Goal: Task Accomplishment & Management: Complete application form

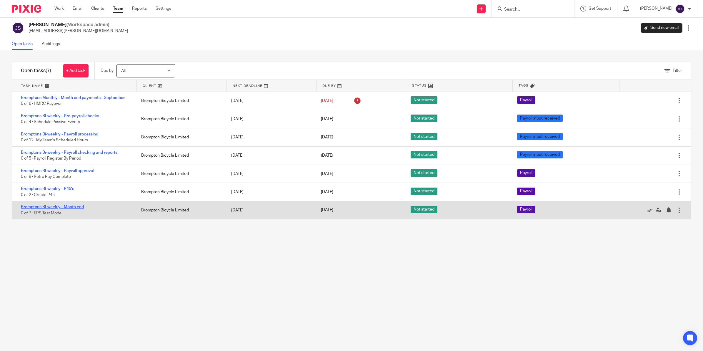
click at [57, 208] on link "Bromptons Bi-weekly - Month end" at bounding box center [52, 207] width 63 height 4
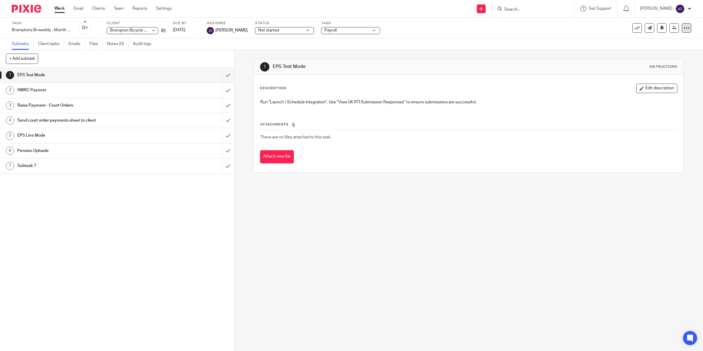
click at [685, 27] on div at bounding box center [686, 27] width 9 height 9
click at [431, 230] on div "1 EPS Test Mode Instructions Description Edit description Run "Launch / Schedul…" at bounding box center [468, 200] width 469 height 301
click at [25, 10] on img at bounding box center [26, 9] width 29 height 8
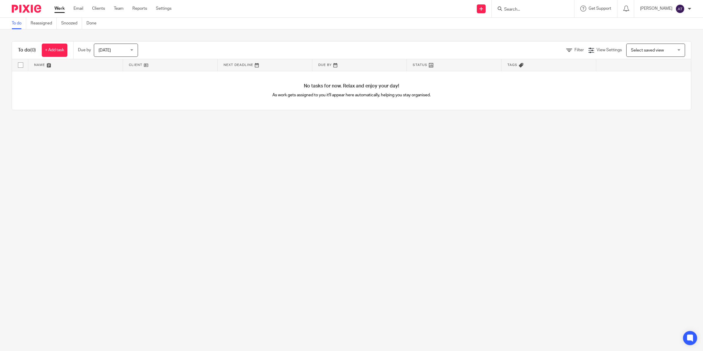
drag, startPoint x: 199, startPoint y: 157, endPoint x: 176, endPoint y: 130, distance: 35.3
click at [199, 157] on main "To do Reassigned Snoozed Done To do (0) + Add task Due by Today Today Today Tom…" at bounding box center [351, 175] width 703 height 351
click at [53, 46] on link "+ Add task" at bounding box center [55, 50] width 26 height 13
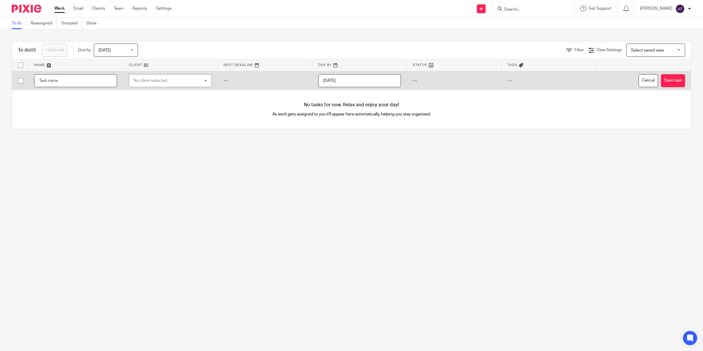
click at [65, 83] on input "text" at bounding box center [75, 80] width 83 height 13
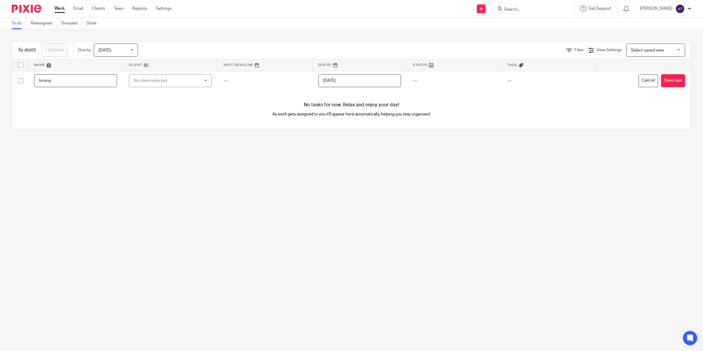
type input "bromp"
click at [36, 10] on img at bounding box center [26, 9] width 29 height 8
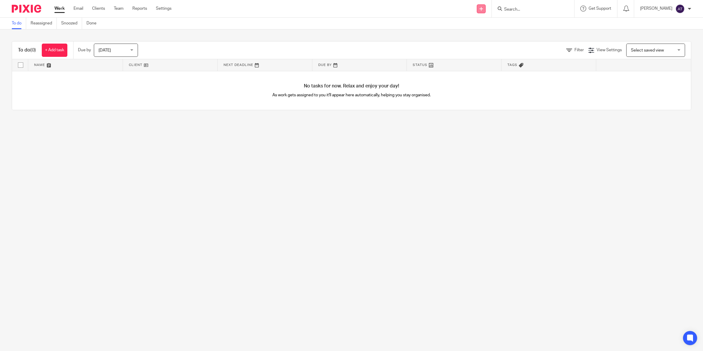
click at [483, 9] on icon at bounding box center [481, 9] width 4 height 4
click at [476, 33] on link "Create task" at bounding box center [484, 36] width 41 height 9
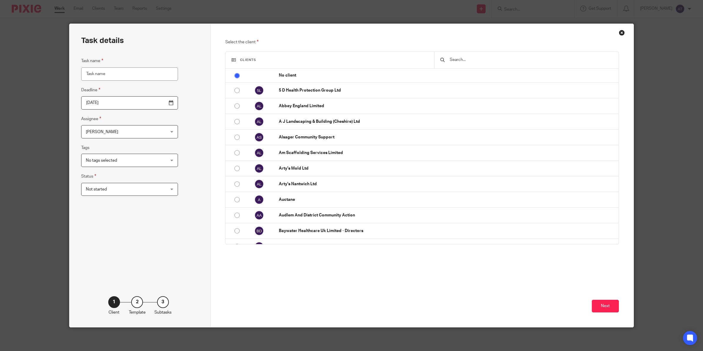
click at [94, 75] on input "Task name" at bounding box center [129, 73] width 97 height 13
click at [136, 74] on input "Task name" at bounding box center [129, 73] width 97 height 13
paste input "Bromptons Bi-weekly - Pre-payroll checks"
click at [121, 73] on input "Bromptons Bi-weekly - Pre-payroll checks" at bounding box center [129, 73] width 97 height 13
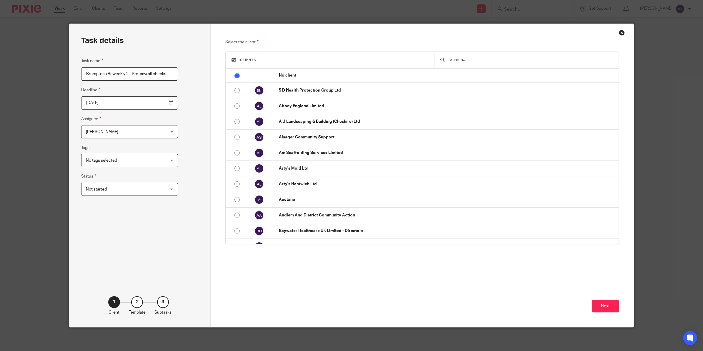
type input "Bromptons Bi-weekly 2 - Pre-payroll checks"
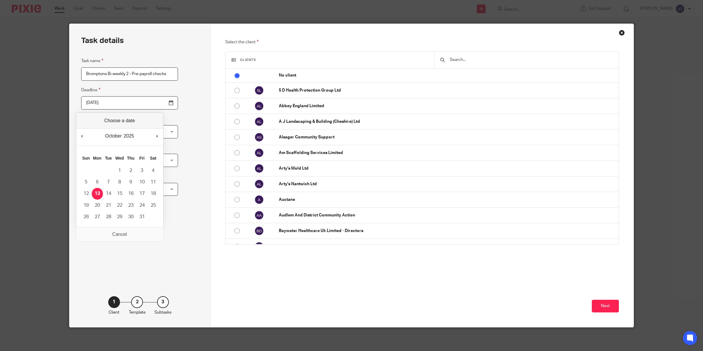
click at [158, 102] on input "2025-10-13" at bounding box center [129, 102] width 97 height 13
type input "2025-10-27"
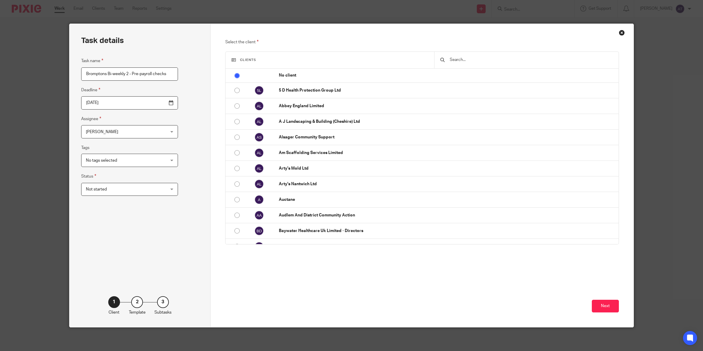
click at [101, 128] on span "[PERSON_NAME]" at bounding box center [123, 131] width 74 height 12
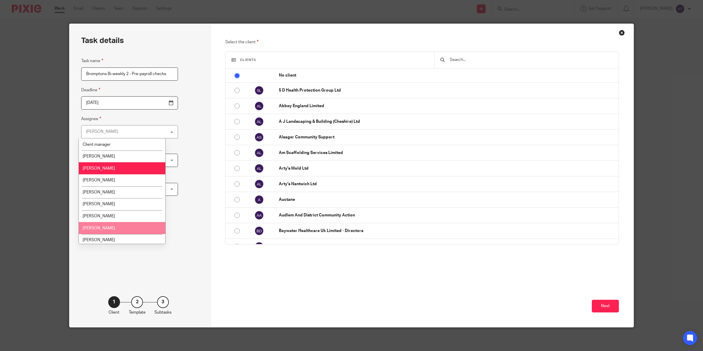
click at [105, 223] on li "[PERSON_NAME]" at bounding box center [122, 228] width 86 height 12
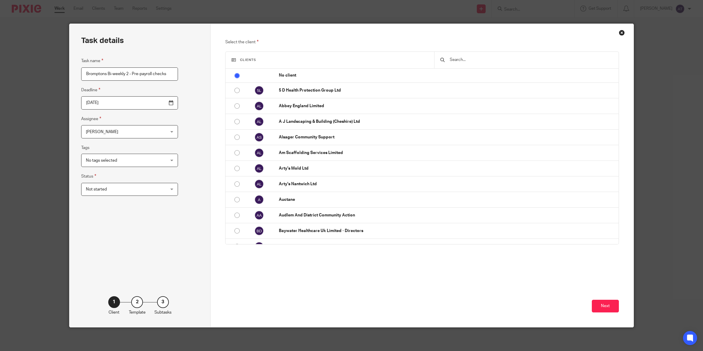
click at [105, 223] on div "Task name Bromptons Bi-weekly 2 - Pre-payroll checks Deadline 2025-10-27 Assign…" at bounding box center [129, 164] width 97 height 215
click at [108, 160] on span "No tags selected" at bounding box center [101, 160] width 31 height 4
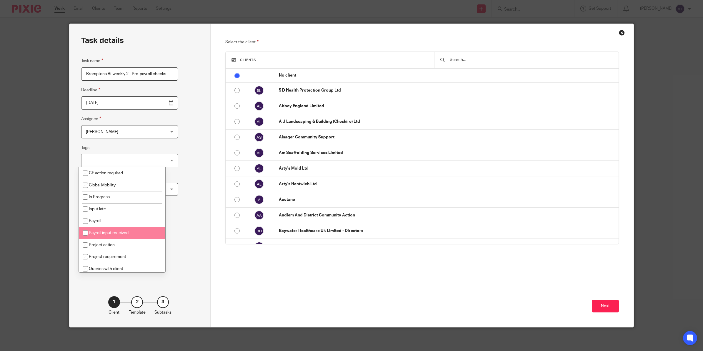
click at [104, 232] on span "Payroll input received" at bounding box center [109, 233] width 40 height 4
checkbox input "true"
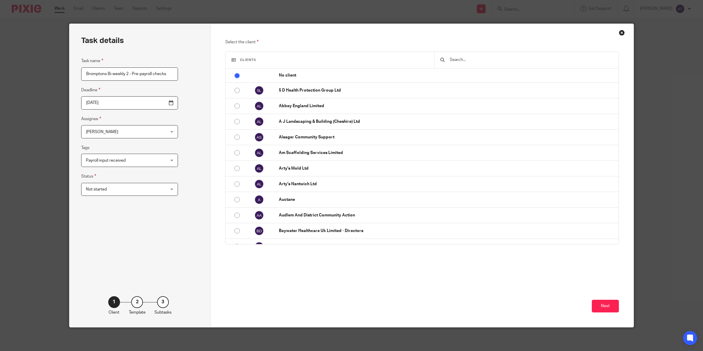
click at [186, 193] on div "Task details Task name Bromptons Bi-weekly 2 - Pre-payroll checks Deadline 2025…" at bounding box center [139, 175] width 141 height 303
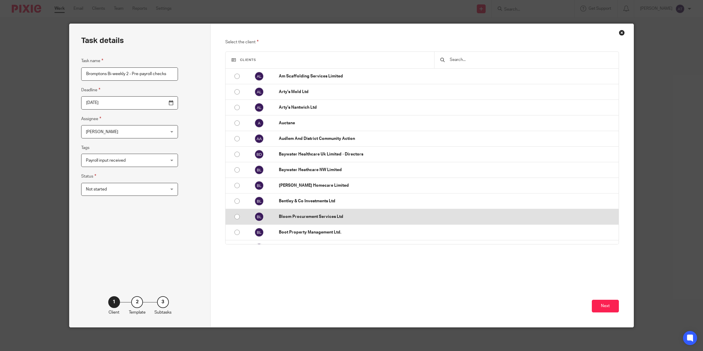
scroll to position [110, 0]
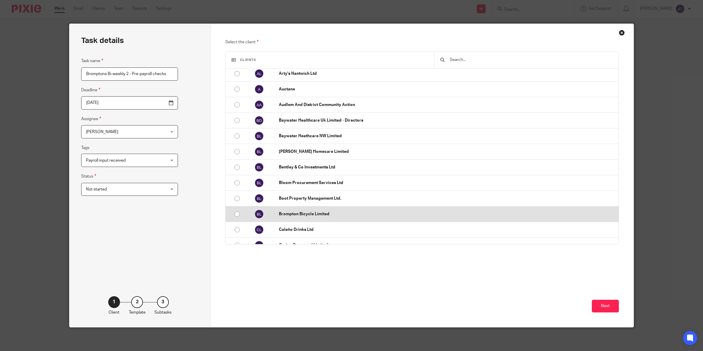
click at [302, 217] on p "Brompton Bicycle Limited" at bounding box center [447, 214] width 337 height 6
radio input "false"
radio input "true"
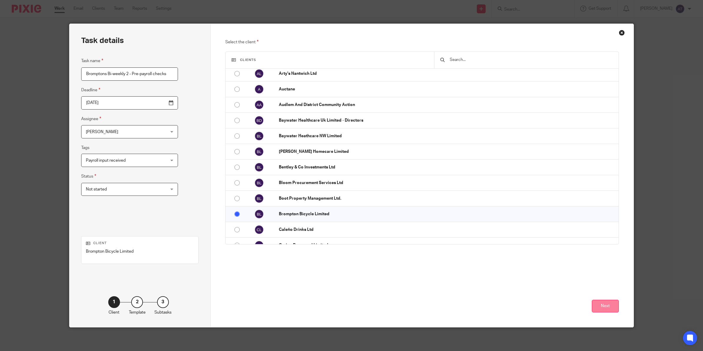
click at [604, 304] on button "Next" at bounding box center [605, 305] width 27 height 13
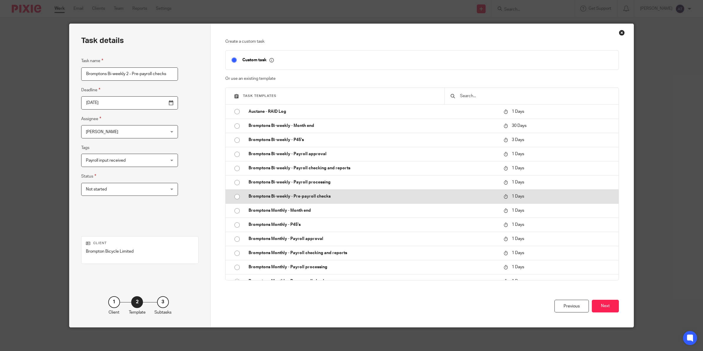
click at [273, 196] on p "Bromptons Bi-weekly - Pre-payroll checks" at bounding box center [373, 196] width 249 height 6
type input "2025-10-14"
checkbox input "false"
radio input "true"
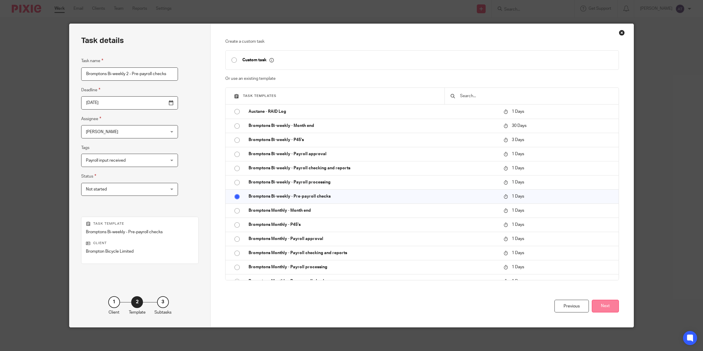
click at [599, 300] on button "Next" at bounding box center [605, 305] width 27 height 13
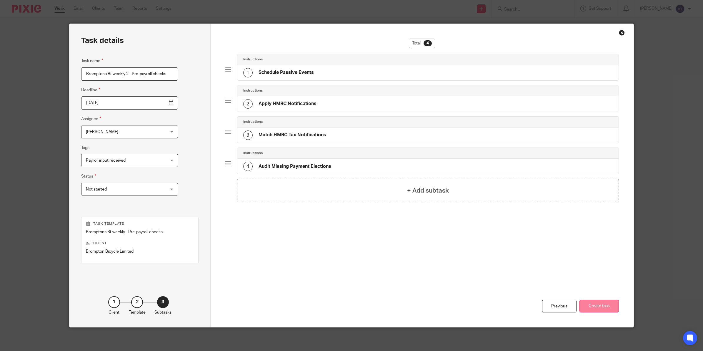
click at [606, 308] on button "Create task" at bounding box center [598, 305] width 39 height 13
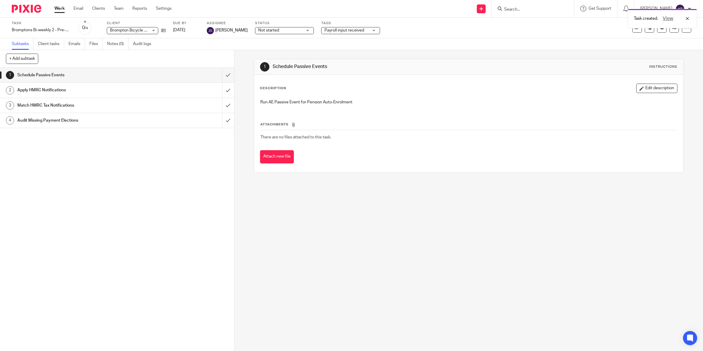
click at [484, 8] on div "Task created. View" at bounding box center [525, 17] width 346 height 22
drag, startPoint x: 439, startPoint y: 244, endPoint x: 449, endPoint y: 224, distance: 21.8
click at [439, 244] on div "1 Schedule Passive Events Instructions Description Edit description Run AE Pass…" at bounding box center [468, 200] width 469 height 301
click at [480, 8] on div "Task created. View" at bounding box center [525, 17] width 346 height 22
click at [483, 9] on icon at bounding box center [481, 9] width 4 height 4
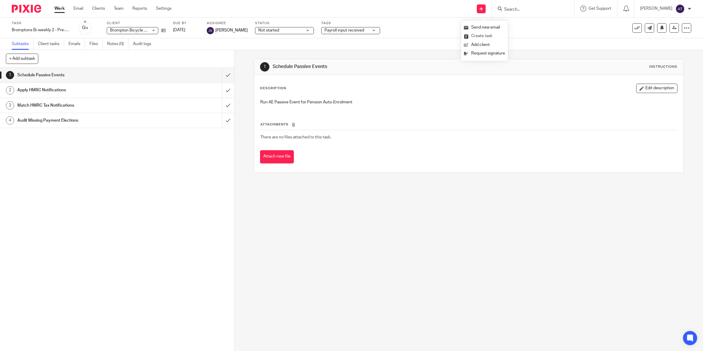
click at [490, 34] on link "Create task" at bounding box center [484, 36] width 41 height 9
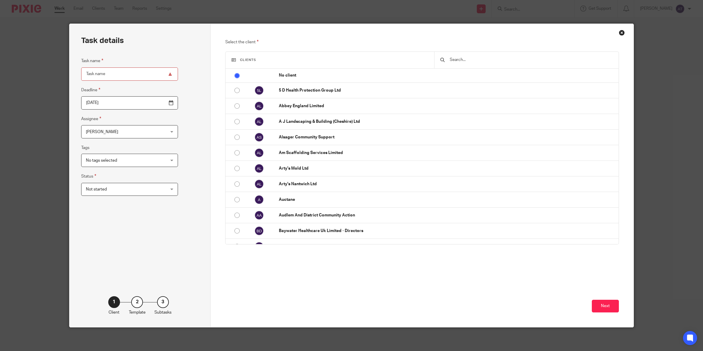
click at [95, 76] on input "Task name" at bounding box center [129, 73] width 97 height 13
paste input "Bromptons Bi-weekly - Payroll processing"
click at [124, 74] on input "Bromptons Bi-weekly - Payroll processing" at bounding box center [129, 73] width 97 height 13
type input "Bromptons Bi-weekly 2- Payroll processing"
click at [181, 161] on div "Task details Task name Bromptons Bi-weekly 2- Payroll processing Deadline 2025-…" at bounding box center [139, 175] width 141 height 303
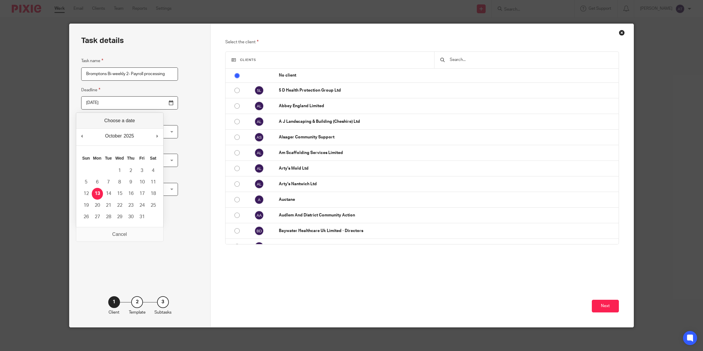
click at [159, 104] on input "2025-10-13" at bounding box center [129, 102] width 97 height 13
type input "2025-10-27"
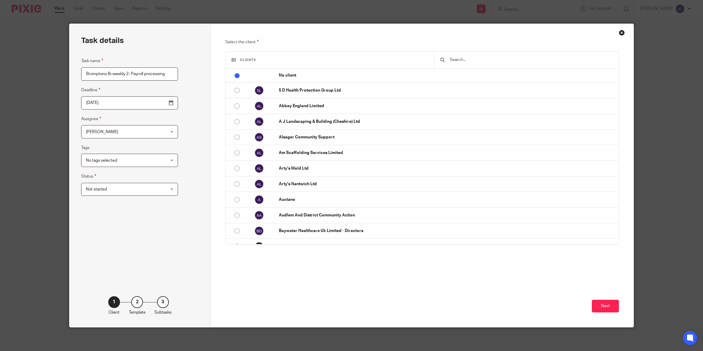
click at [145, 127] on span "[PERSON_NAME]" at bounding box center [123, 131] width 74 height 12
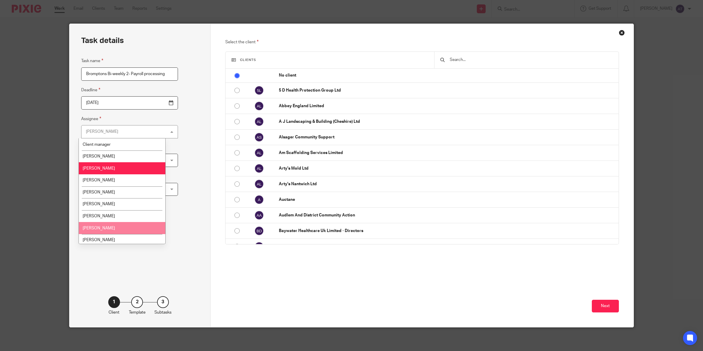
click at [104, 227] on span "[PERSON_NAME]" at bounding box center [99, 228] width 32 height 4
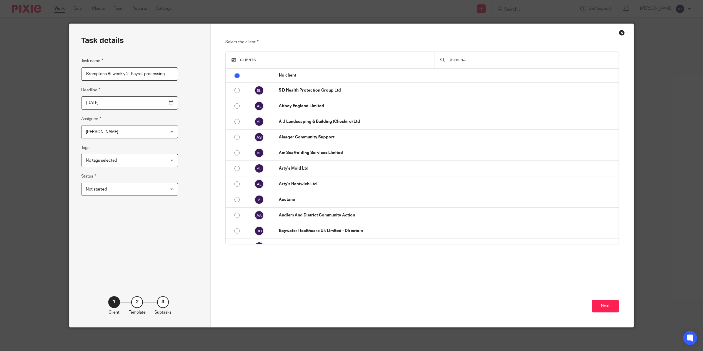
click at [141, 161] on span "No tags selected" at bounding box center [123, 160] width 74 height 12
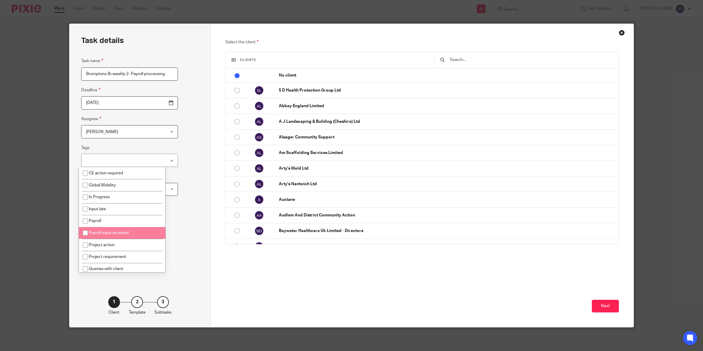
click at [114, 231] on span "Payroll input received" at bounding box center [109, 233] width 40 height 4
checkbox input "true"
click at [178, 201] on div "Task details Task name Bromptons Bi-weekly 2- Payroll processing Deadline 2025-…" at bounding box center [139, 175] width 141 height 303
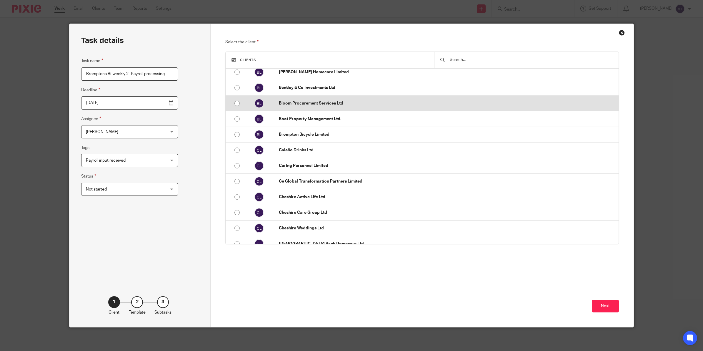
scroll to position [147, 0]
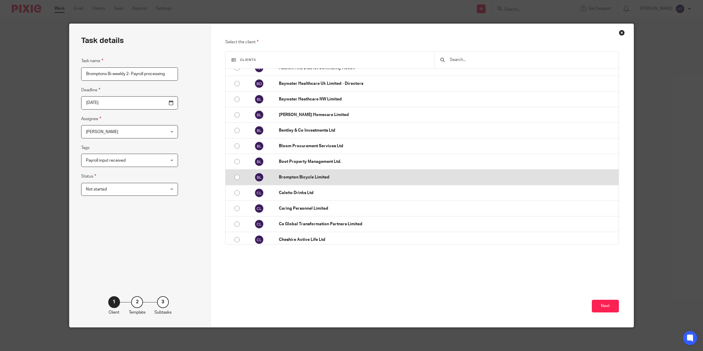
click at [246, 179] on td at bounding box center [258, 177] width 30 height 16
radio input "false"
radio input "true"
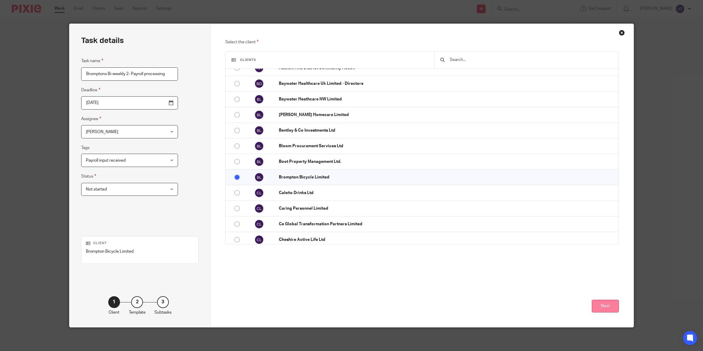
click at [597, 308] on button "Next" at bounding box center [605, 305] width 27 height 13
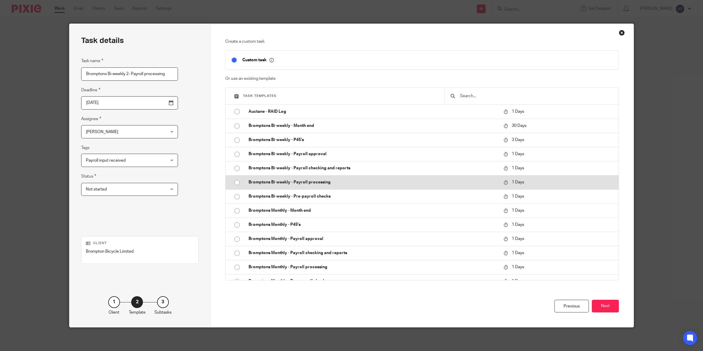
click at [286, 182] on p "Bromptons Bi-weekly - Payroll processing" at bounding box center [373, 182] width 249 height 6
type input "2025-10-14"
checkbox input "false"
radio input "true"
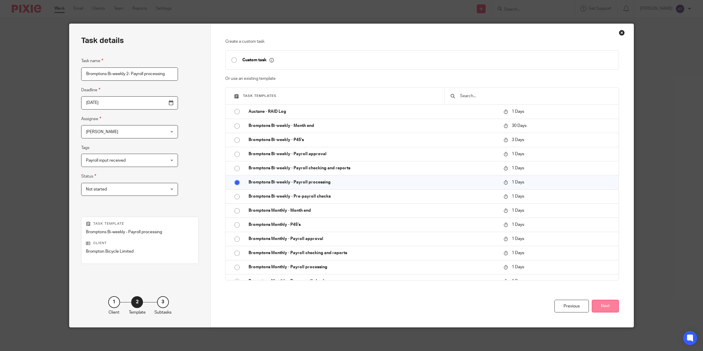
click at [599, 307] on button "Next" at bounding box center [605, 305] width 27 height 13
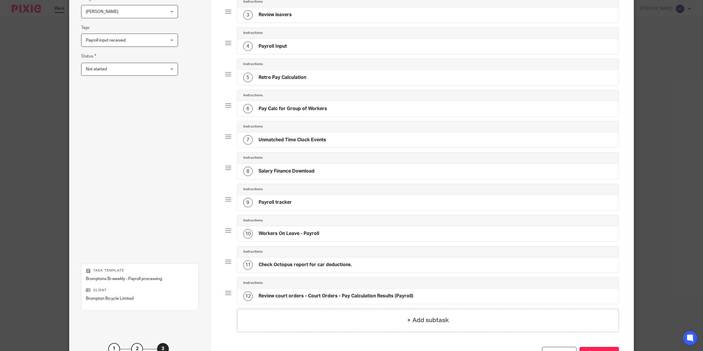
scroll to position [169, 0]
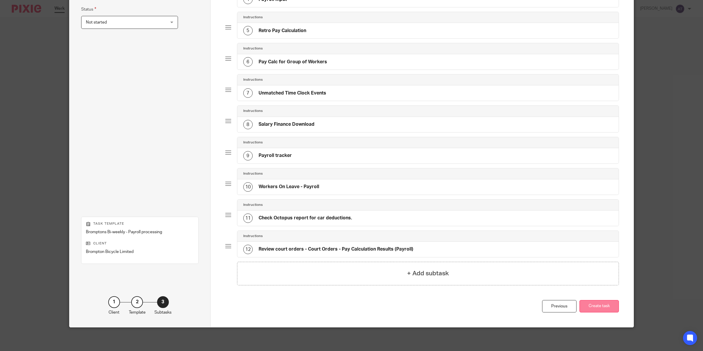
click at [588, 304] on button "Create task" at bounding box center [598, 306] width 39 height 13
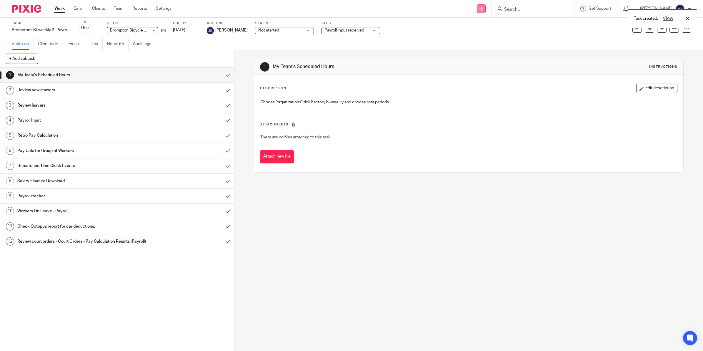
click at [482, 5] on link at bounding box center [481, 8] width 9 height 9
click at [482, 36] on link "Create task" at bounding box center [484, 36] width 41 height 9
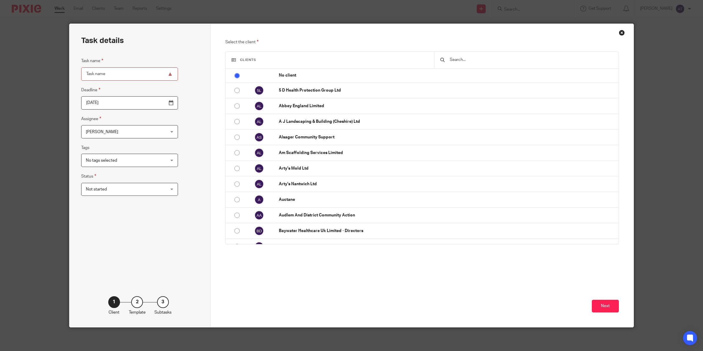
click at [120, 74] on input "Task name" at bounding box center [129, 73] width 97 height 13
paste input "Bromptons Bi-weekly - Payroll checking and reports"
click at [104, 74] on input "Bromptons Bi-weekly - Payroll checking and reports" at bounding box center [129, 73] width 97 height 13
type input "Bromptons Bi-weekly 2 - Payroll checking and reports"
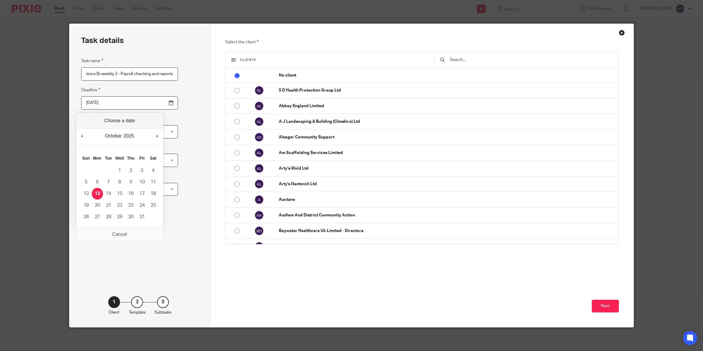
scroll to position [0, 0]
click at [161, 106] on input "2025-10-13" at bounding box center [129, 102] width 97 height 13
type input "2025-10-28"
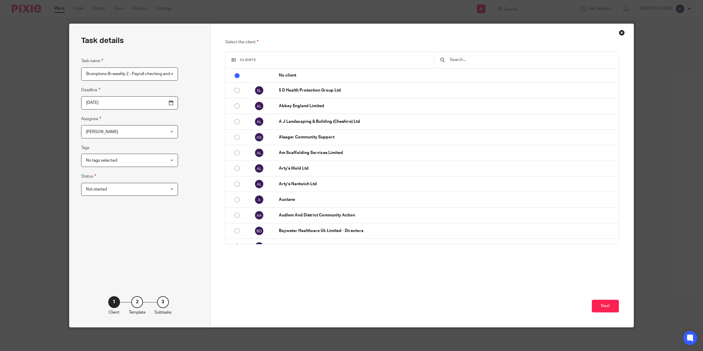
click at [134, 131] on span "[PERSON_NAME]" at bounding box center [123, 131] width 74 height 12
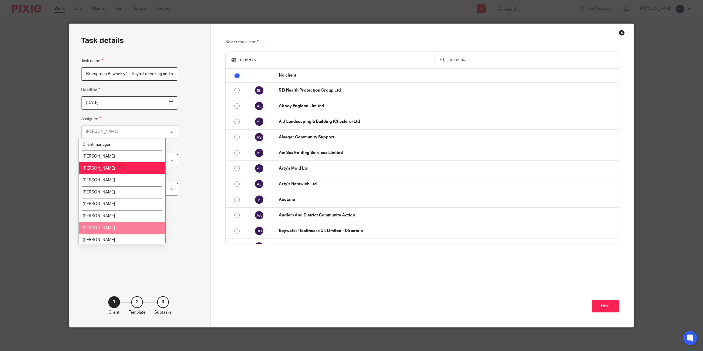
click at [109, 228] on span "[PERSON_NAME]" at bounding box center [99, 228] width 32 height 4
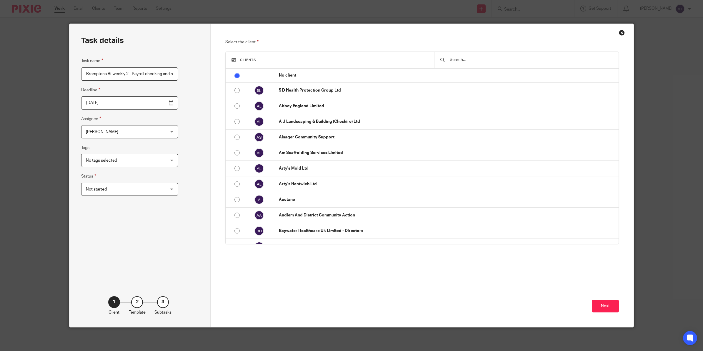
click at [132, 161] on span "No tags selected" at bounding box center [123, 160] width 74 height 12
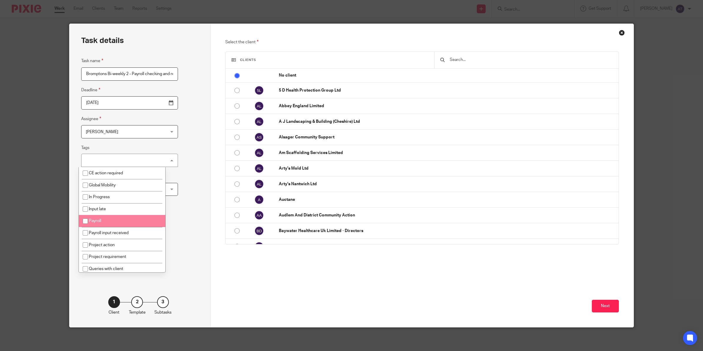
click at [108, 223] on li "Payroll" at bounding box center [122, 221] width 86 height 12
checkbox input "true"
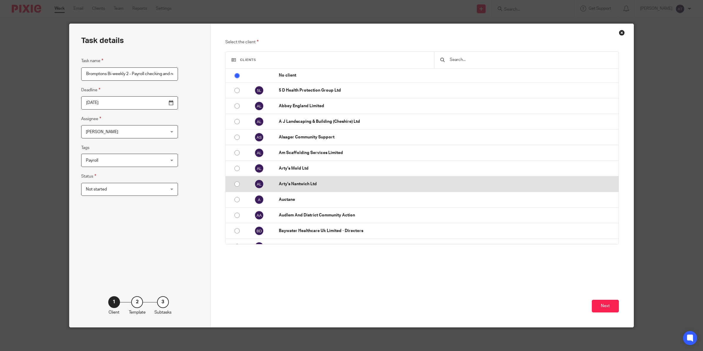
drag, startPoint x: 180, startPoint y: 174, endPoint x: 237, endPoint y: 178, distance: 56.7
click at [183, 173] on div "Task details Task name Bromptons Bi-weekly 2 - Payroll checking and reports Dea…" at bounding box center [139, 175] width 141 height 303
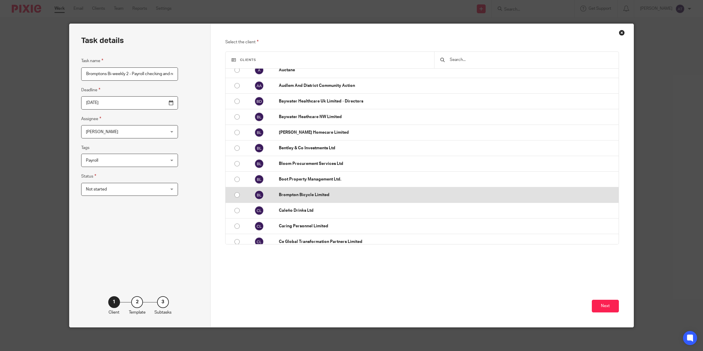
scroll to position [147, 0]
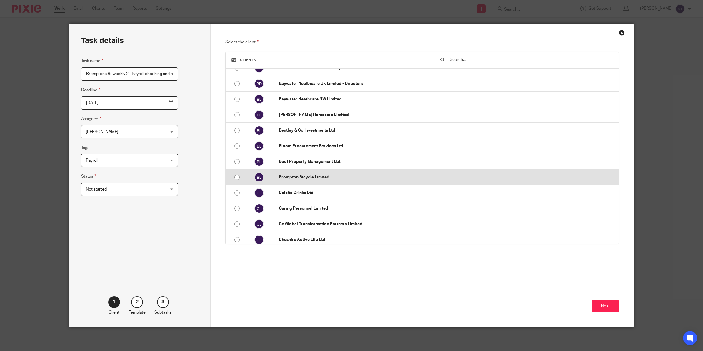
click at [280, 177] on p "Brompton Bicycle Limited" at bounding box center [447, 177] width 337 height 6
radio input "false"
radio input "true"
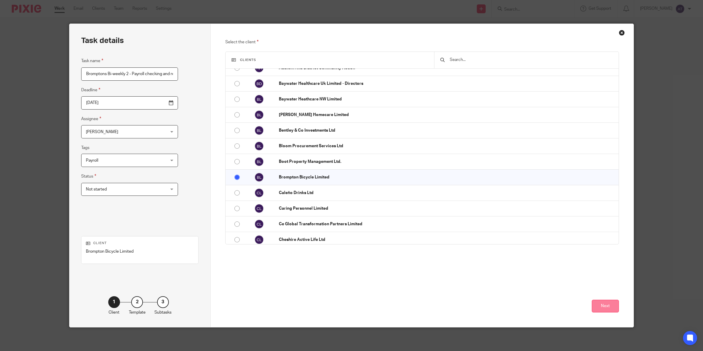
click at [610, 304] on button "Next" at bounding box center [605, 305] width 27 height 13
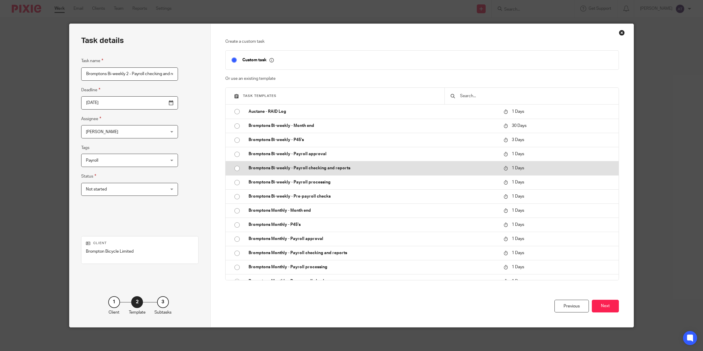
click at [286, 165] on td "Bromptons Bi-weekly - Payroll checking and reports" at bounding box center [372, 168] width 258 height 14
type input "2025-10-14"
checkbox input "false"
radio input "true"
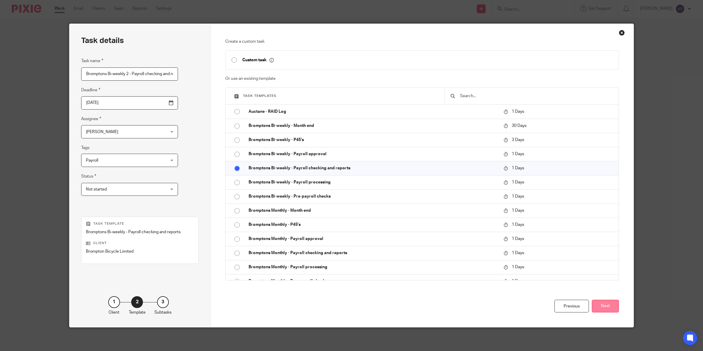
click at [602, 309] on button "Next" at bounding box center [605, 305] width 27 height 13
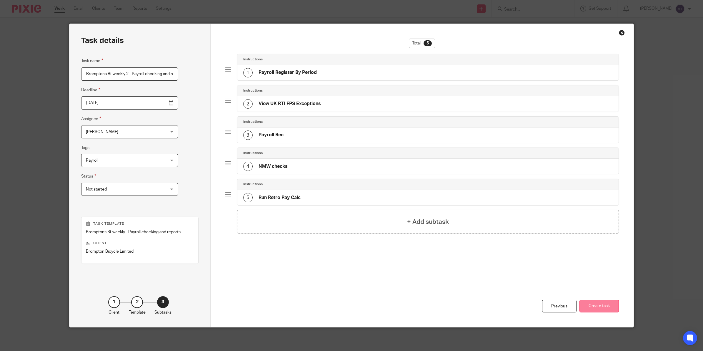
click at [597, 305] on button "Create task" at bounding box center [598, 305] width 39 height 13
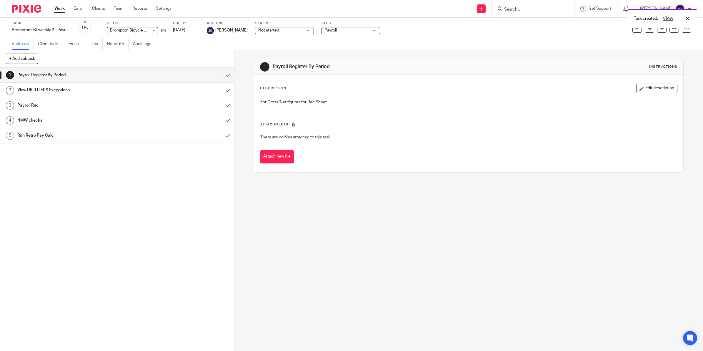
click at [484, 8] on div "Task created. View" at bounding box center [525, 17] width 346 height 22
click at [493, 256] on div "1 Payroll Register By Period Instructions Description Edit description For Gros…" at bounding box center [468, 200] width 469 height 301
click at [483, 10] on icon at bounding box center [481, 9] width 4 height 4
click at [489, 35] on link "Create task" at bounding box center [484, 36] width 41 height 9
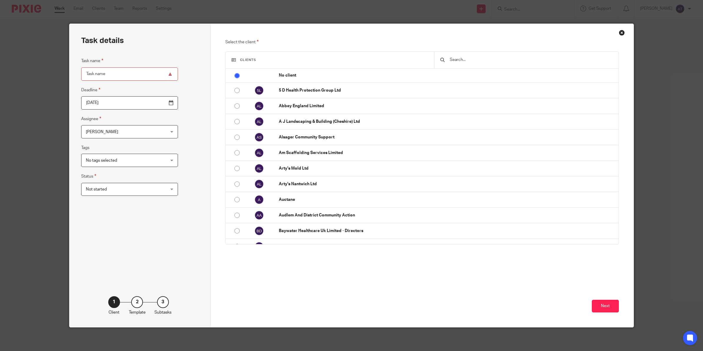
click at [125, 76] on input "Task name" at bounding box center [129, 73] width 97 height 13
paste input "Bromptons Bi-weekly - Payroll approval"
type input "Bromptons Bi-weekly - Payroll approval"
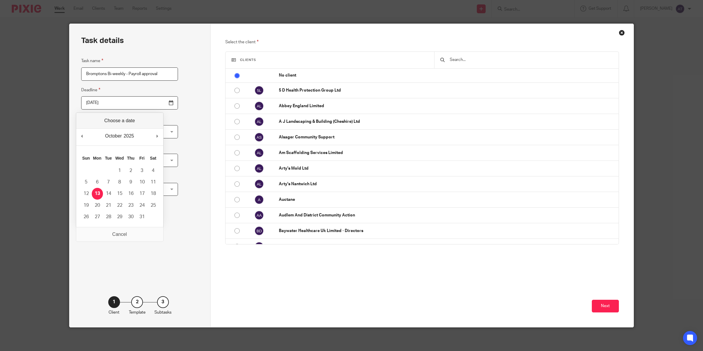
click at [159, 101] on input "2025-10-13" at bounding box center [129, 102] width 97 height 13
type input "2025-10-28"
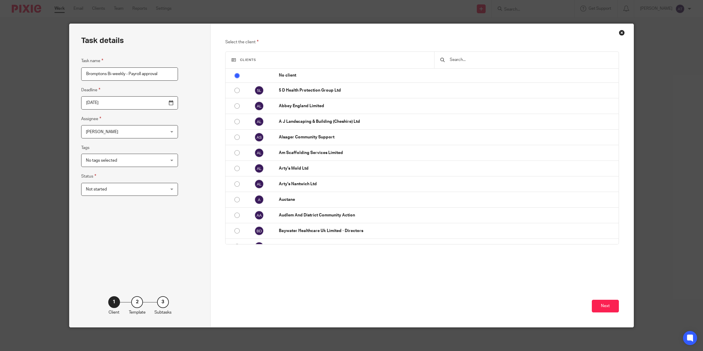
click at [123, 134] on span "[PERSON_NAME]" at bounding box center [123, 131] width 74 height 12
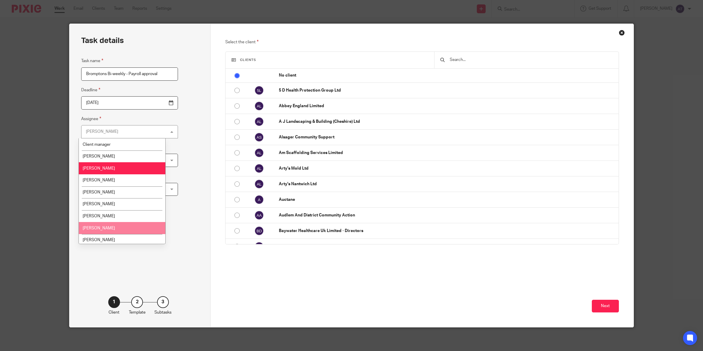
click at [108, 223] on li "[PERSON_NAME]" at bounding box center [122, 228] width 86 height 12
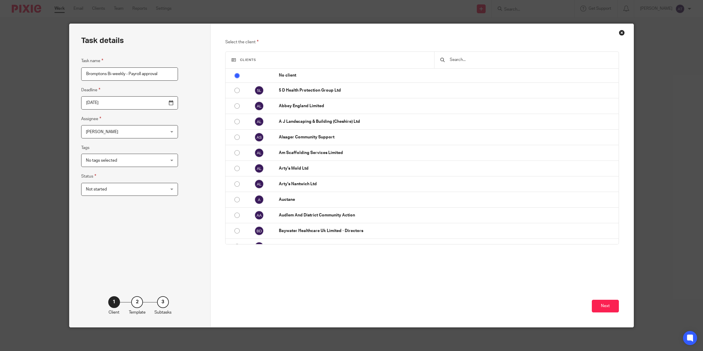
click at [118, 160] on span "No tags selected" at bounding box center [123, 160] width 74 height 12
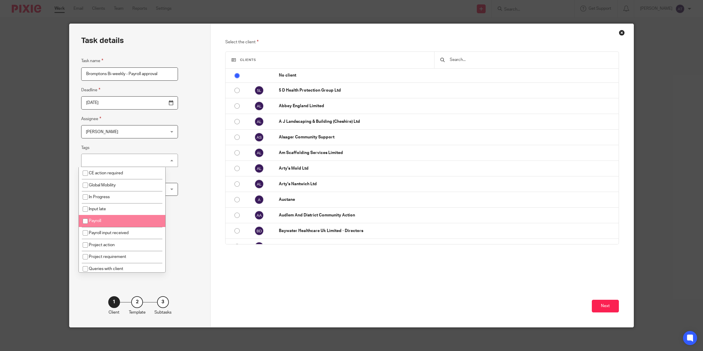
click at [106, 218] on li "Payroll" at bounding box center [122, 221] width 86 height 12
checkbox input "true"
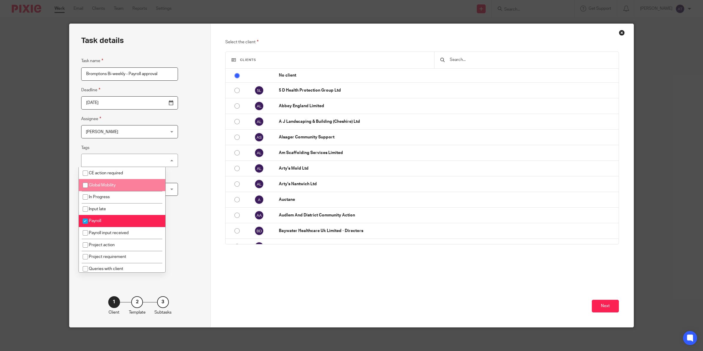
click at [178, 160] on div "Task details Task name Bromptons Bi-weekly - Payroll approval Deadline 2025-10-…" at bounding box center [139, 175] width 141 height 303
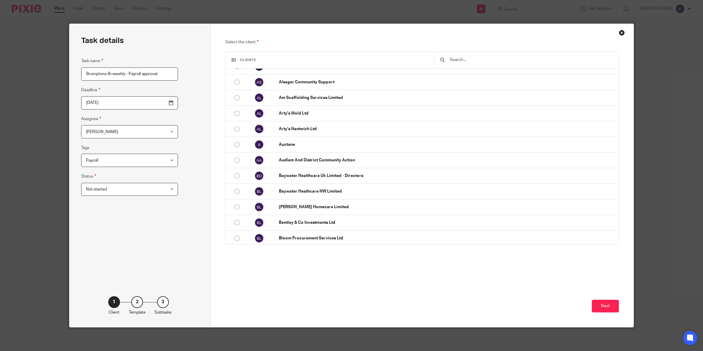
scroll to position [110, 0]
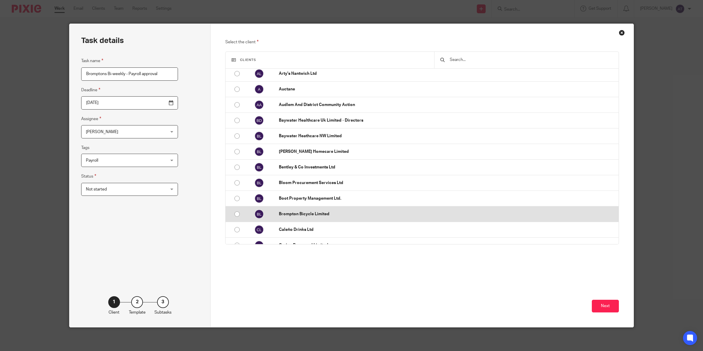
click at [280, 213] on p "Brompton Bicycle Limited" at bounding box center [447, 214] width 337 height 6
radio input "false"
radio input "true"
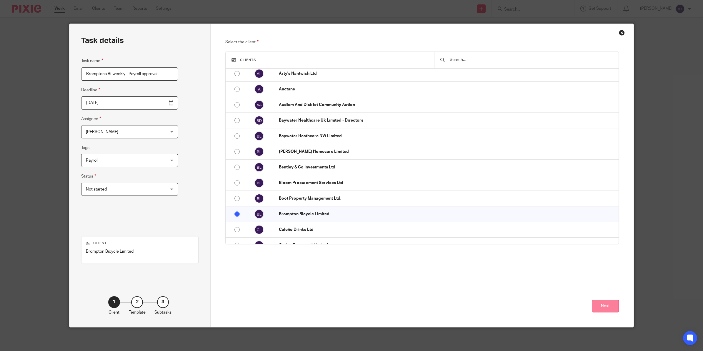
click at [599, 309] on button "Next" at bounding box center [605, 305] width 27 height 13
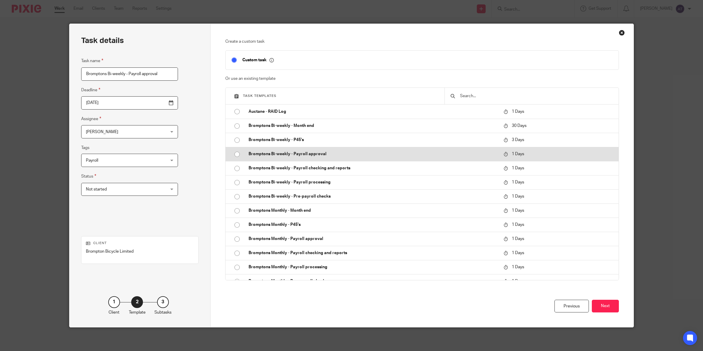
click at [308, 156] on p "Bromptons Bi-weekly - Payroll approval" at bounding box center [373, 154] width 249 height 6
type input "2025-10-14"
checkbox input "false"
radio input "true"
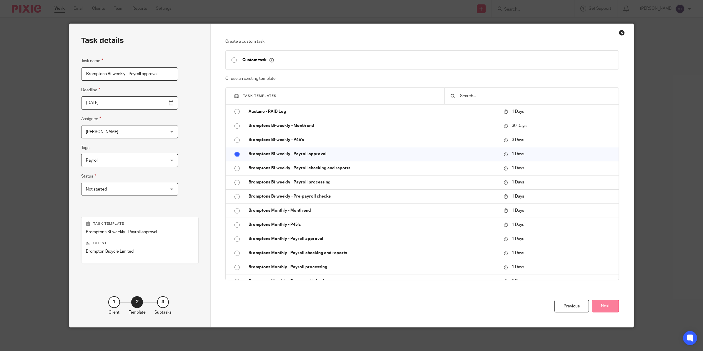
click at [601, 309] on button "Next" at bounding box center [605, 305] width 27 height 13
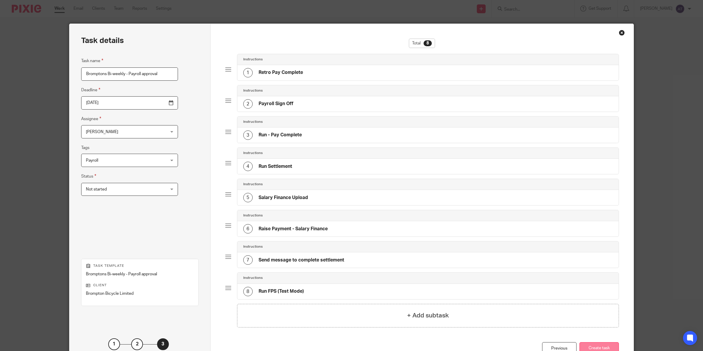
click at [598, 346] on button "Create task" at bounding box center [598, 348] width 39 height 13
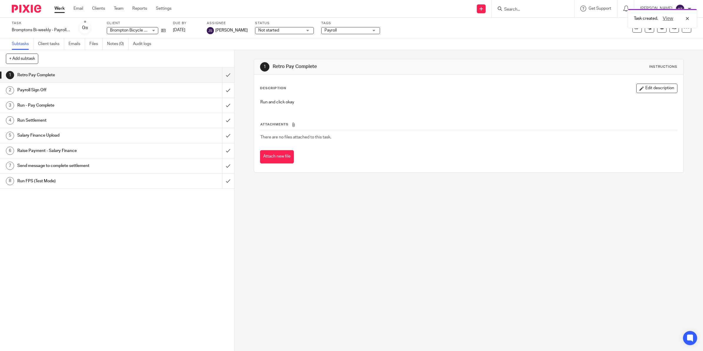
click at [484, 9] on div "Task created. View" at bounding box center [525, 17] width 346 height 22
click at [688, 18] on div "View" at bounding box center [674, 18] width 33 height 7
click at [483, 8] on icon at bounding box center [481, 9] width 4 height 4
click at [475, 34] on link "Create task" at bounding box center [484, 36] width 41 height 9
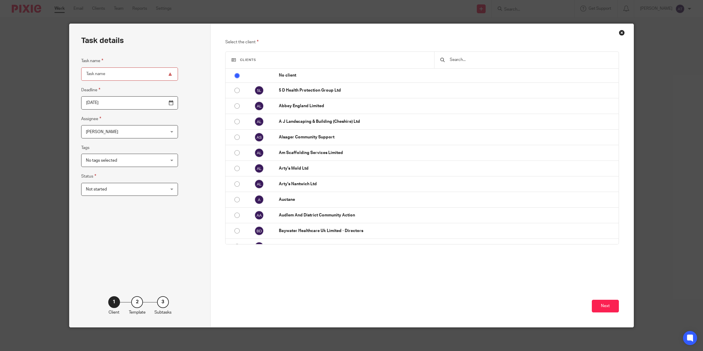
click at [115, 76] on input "Task name" at bounding box center [129, 73] width 97 height 13
paste input "Bromptons Bi-weekly - Month end"
drag, startPoint x: 143, startPoint y: 74, endPoint x: 124, endPoint y: 69, distance: 19.8
click at [124, 69] on input "Bromptons Bi-weekly - Month end" at bounding box center [129, 73] width 97 height 13
type input "Bromptons Bi-weekly 2 - P45's"
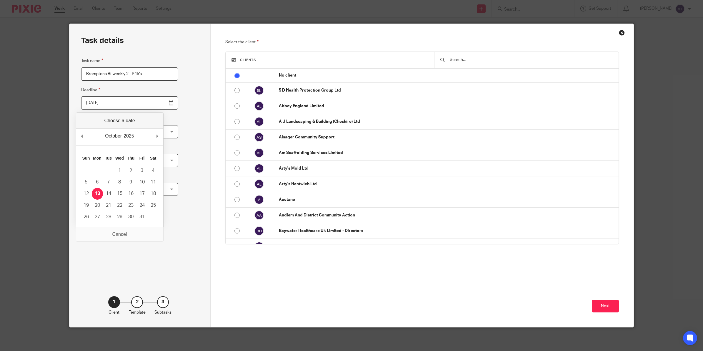
click at [158, 104] on input "2025-10-13" at bounding box center [129, 102] width 97 height 13
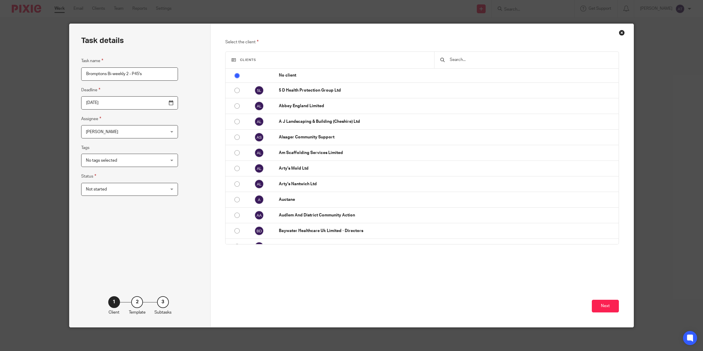
click at [158, 105] on input "2025-10-28" at bounding box center [129, 102] width 97 height 13
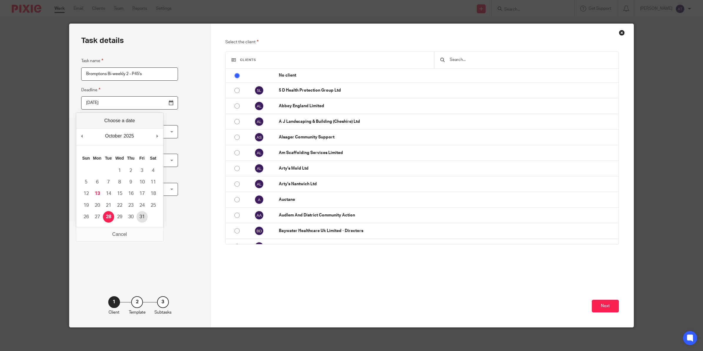
type input "2025-10-31"
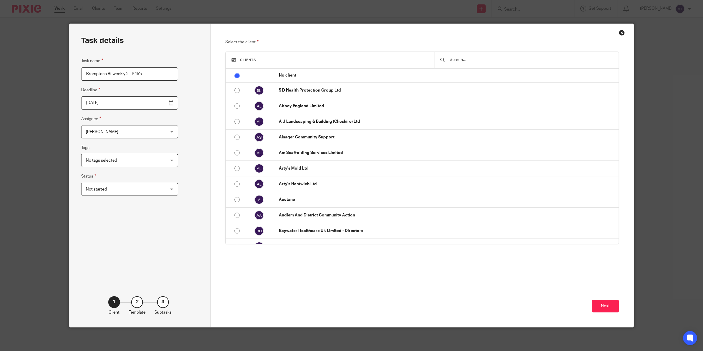
click at [155, 136] on div "[PERSON_NAME] [PERSON_NAME]" at bounding box center [129, 131] width 97 height 13
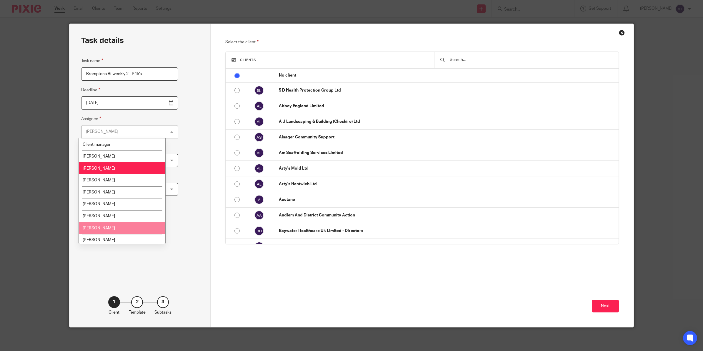
click at [113, 227] on span "[PERSON_NAME]" at bounding box center [99, 228] width 32 height 4
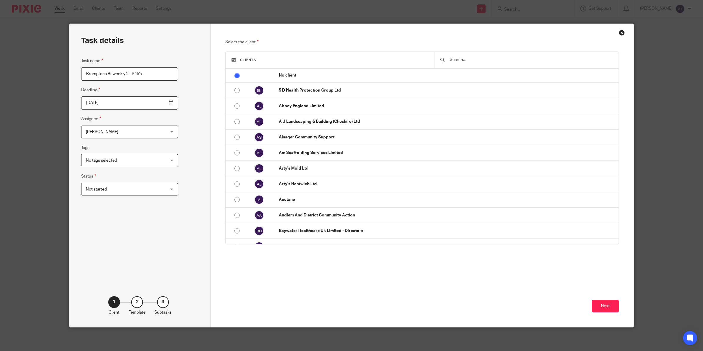
click at [131, 155] on span "No tags selected" at bounding box center [123, 160] width 74 height 12
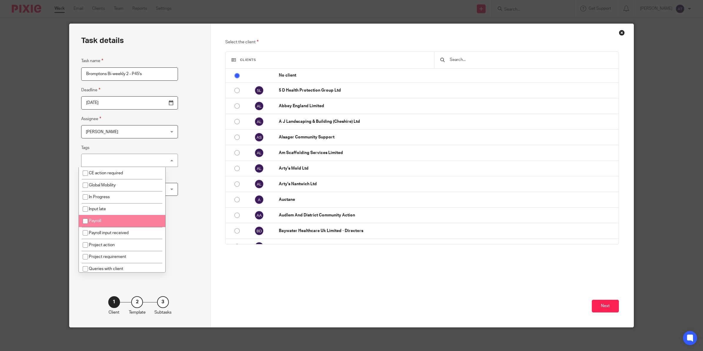
click at [87, 222] on input "checkbox" at bounding box center [85, 220] width 11 height 11
checkbox input "true"
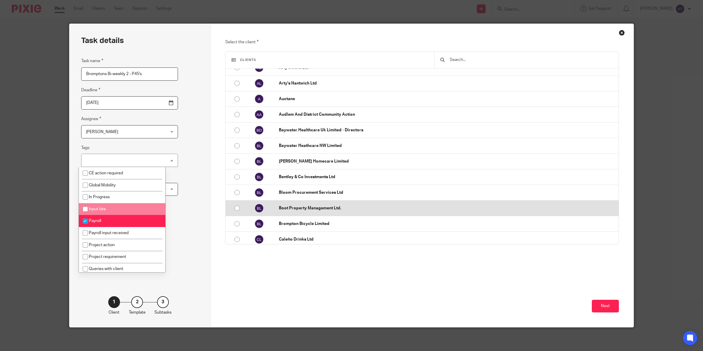
scroll to position [110, 0]
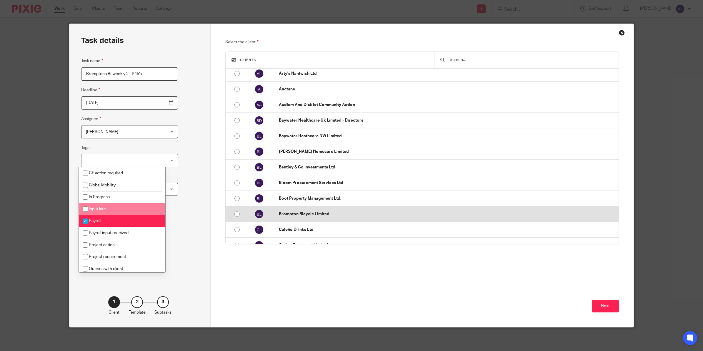
drag, startPoint x: 314, startPoint y: 215, endPoint x: 316, endPoint y: 221, distance: 6.2
click at [312, 217] on p "Brompton Bicycle Limited" at bounding box center [447, 214] width 337 height 6
radio input "false"
radio input "true"
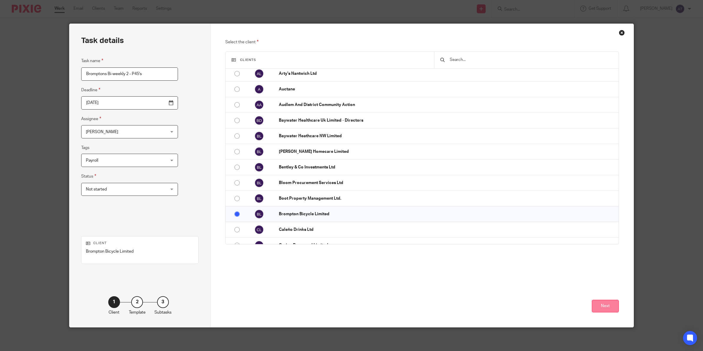
click at [599, 303] on button "Next" at bounding box center [605, 305] width 27 height 13
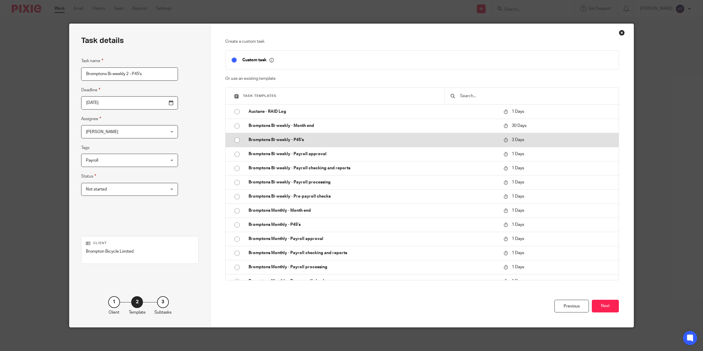
click at [294, 138] on p "Bromptons Bi-weekly - P45's" at bounding box center [373, 140] width 249 height 6
type input "2025-10-16"
checkbox input "false"
radio input "true"
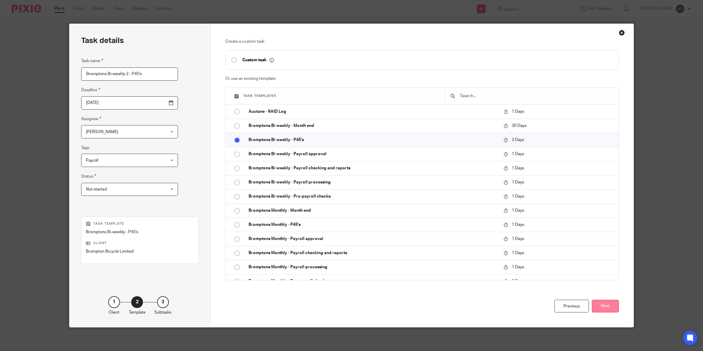
click at [595, 305] on button "Next" at bounding box center [605, 305] width 27 height 13
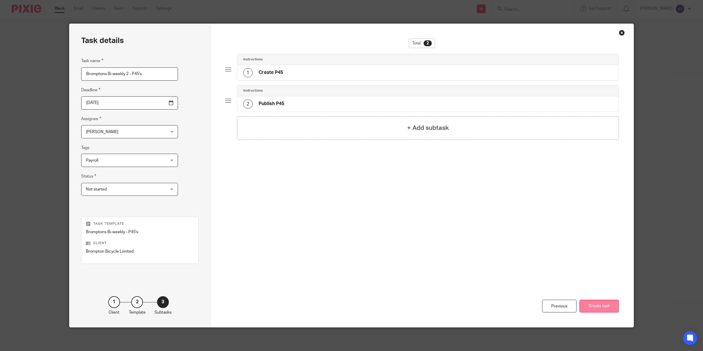
click at [607, 299] on button "Create task" at bounding box center [598, 305] width 39 height 13
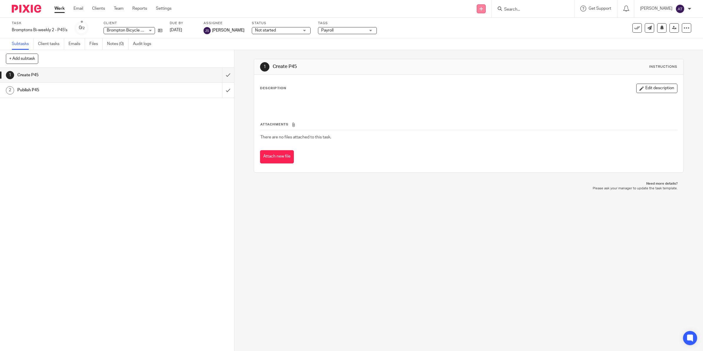
click at [483, 9] on icon at bounding box center [481, 9] width 4 height 4
click at [477, 36] on link "Create task" at bounding box center [484, 36] width 41 height 9
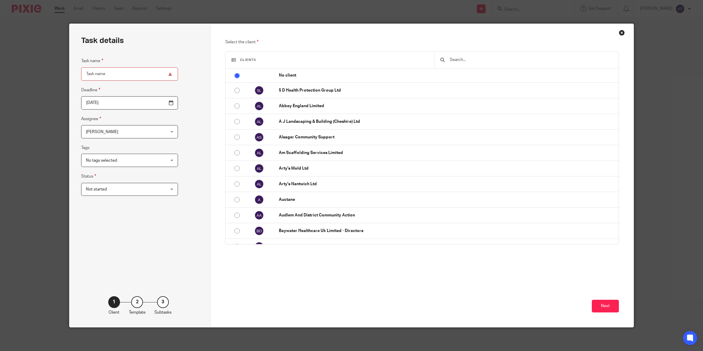
click at [121, 72] on input "Task name" at bounding box center [129, 73] width 97 height 13
paste input "Bromptons Bi-weekly - Month end"
click at [122, 74] on input "Bromptons Bi-weekly - Month end" at bounding box center [129, 73] width 97 height 13
type input "Bromptons Bi-weekly 2 - Month end"
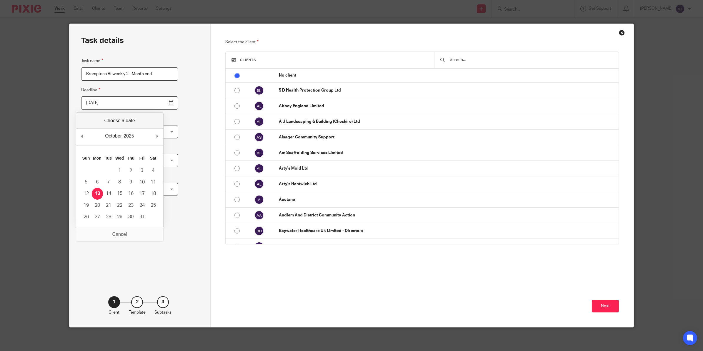
click at [160, 102] on input "[DATE]" at bounding box center [129, 102] width 97 height 13
type input "[DATE]"
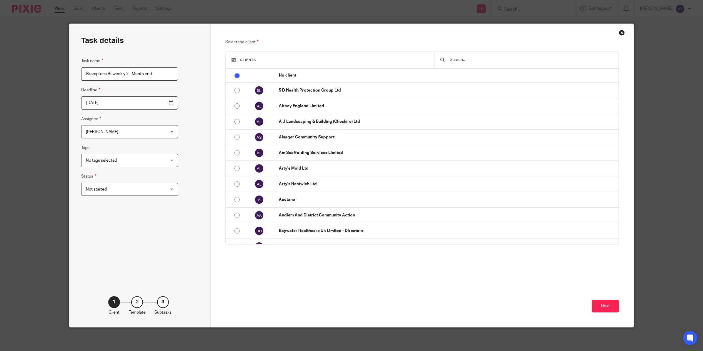
click at [130, 158] on span "No tags selected" at bounding box center [123, 160] width 74 height 12
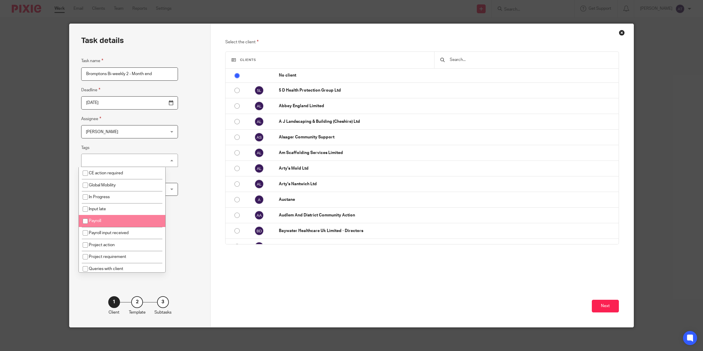
click at [109, 222] on li "Payroll" at bounding box center [122, 221] width 86 height 12
checkbox input "true"
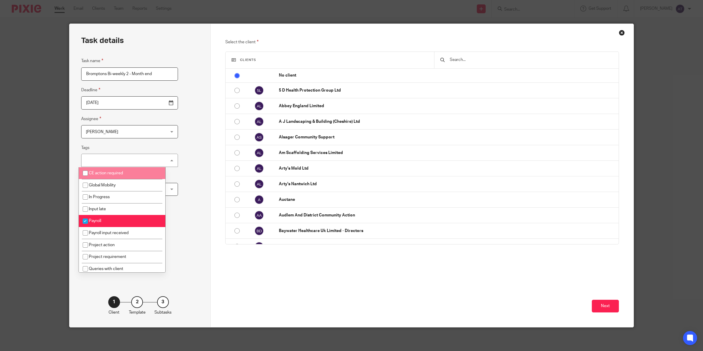
click at [155, 128] on div "Alex Thompson Alex Thompson" at bounding box center [129, 131] width 97 height 13
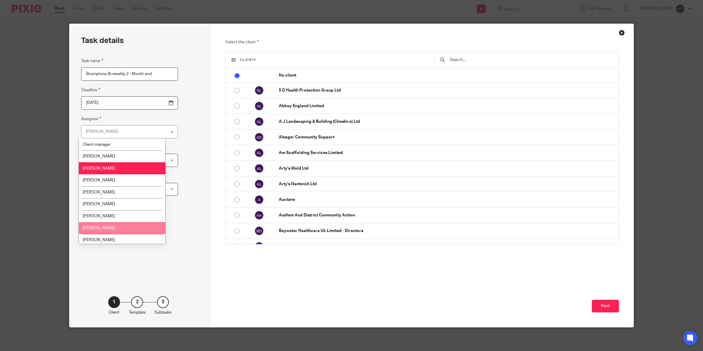
click at [116, 230] on li "[PERSON_NAME]" at bounding box center [122, 228] width 86 height 12
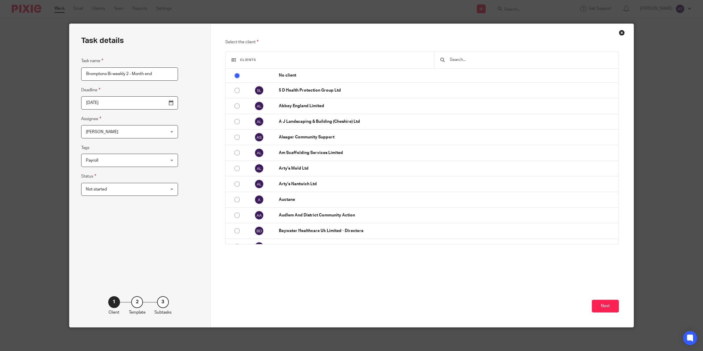
click at [620, 31] on div "Close this dialog window" at bounding box center [622, 33] width 6 height 6
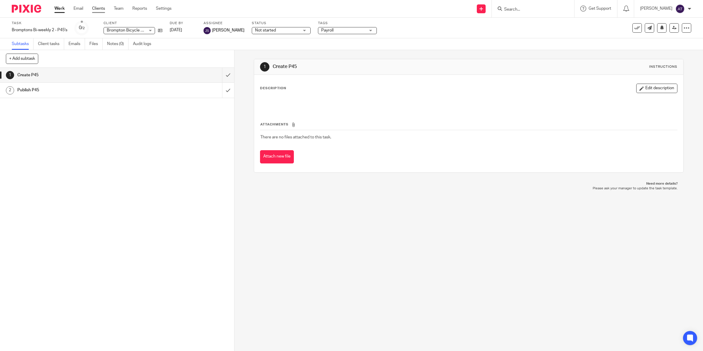
click at [101, 11] on link "Clients" at bounding box center [98, 9] width 13 height 6
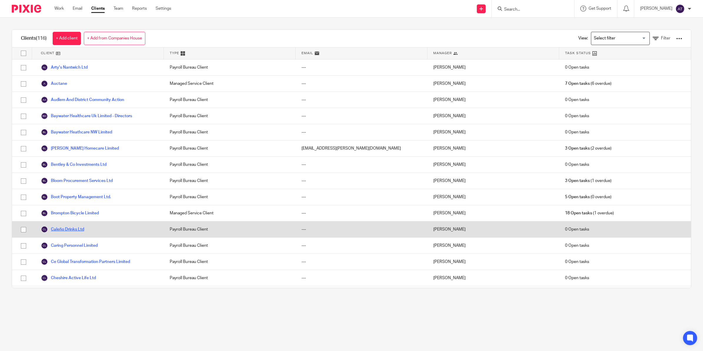
scroll to position [110, 0]
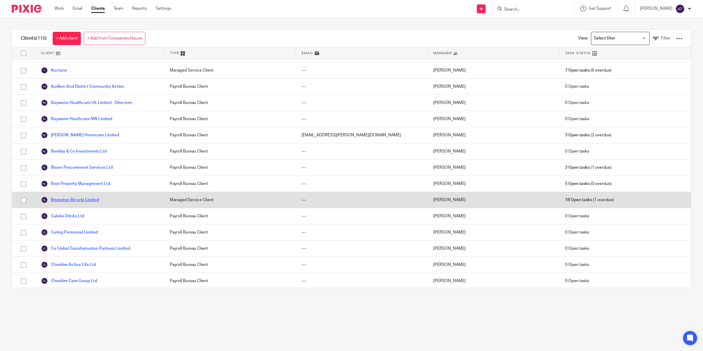
click at [75, 202] on link "Brompton Bicycle Limited" at bounding box center [70, 199] width 58 height 7
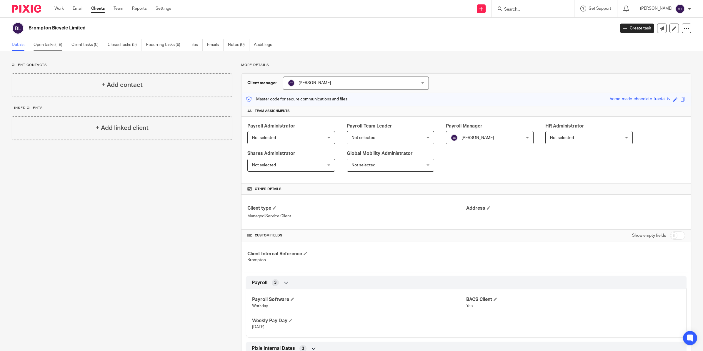
click at [43, 49] on link "Open tasks (18)" at bounding box center [51, 44] width 34 height 11
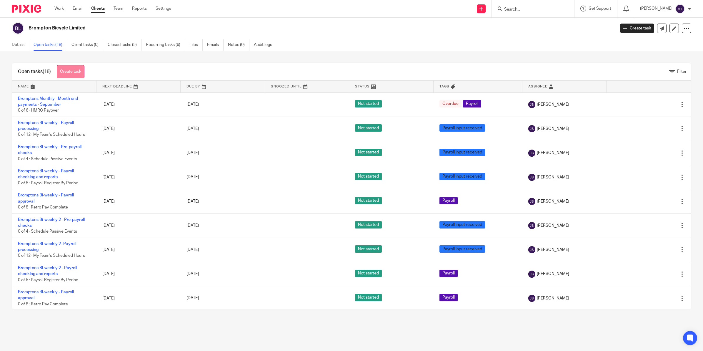
click at [72, 71] on link "Create task" at bounding box center [71, 71] width 28 height 13
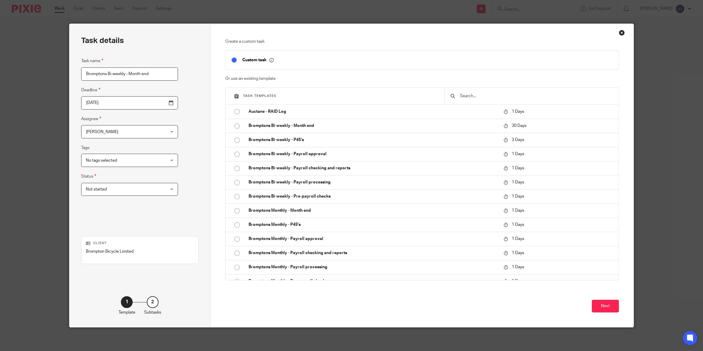
drag, startPoint x: 123, startPoint y: 75, endPoint x: 209, endPoint y: 58, distance: 88.2
click at [123, 75] on input "Bromptons Bi-weekly - Month end" at bounding box center [129, 73] width 97 height 13
type input "Bromptons Bi-weekly BOTH - Octber - Month end"
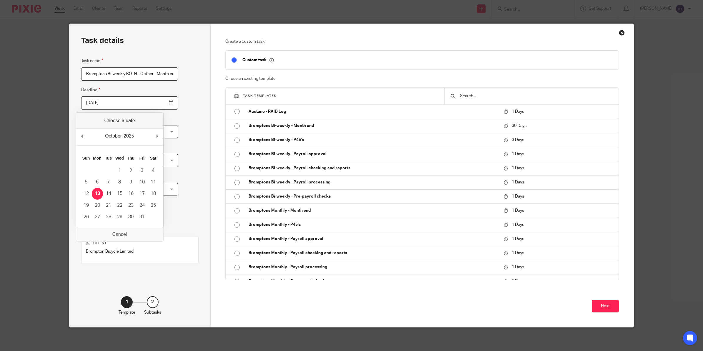
click at [159, 103] on input "[DATE]" at bounding box center [129, 102] width 97 height 13
type input "2025-11-12"
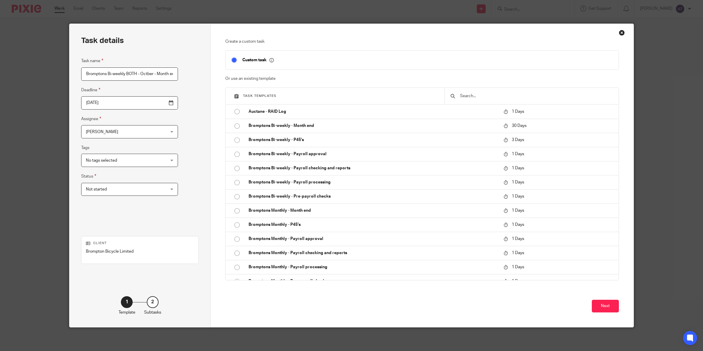
click at [128, 128] on span "[PERSON_NAME]" at bounding box center [123, 131] width 74 height 12
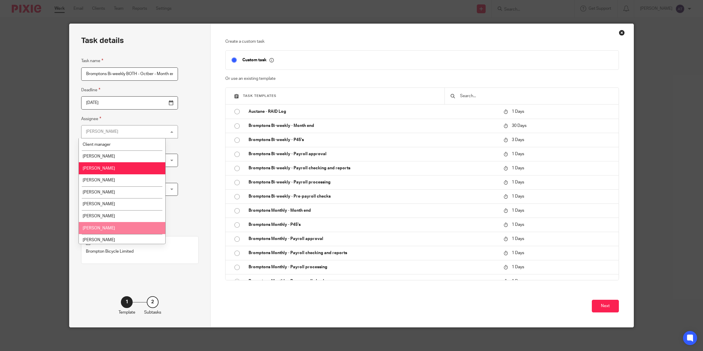
click at [111, 227] on span "[PERSON_NAME]" at bounding box center [99, 228] width 32 height 4
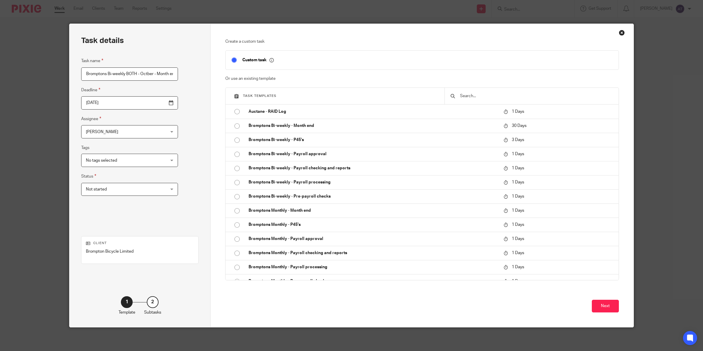
click at [119, 159] on span "No tags selected" at bounding box center [123, 160] width 74 height 12
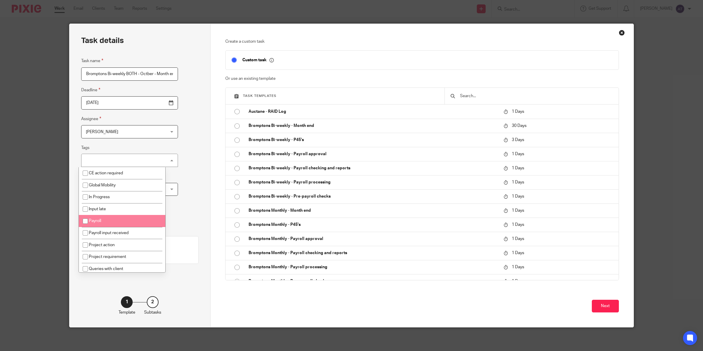
click at [94, 219] on span "Payroll" at bounding box center [95, 221] width 12 height 4
checkbox input "true"
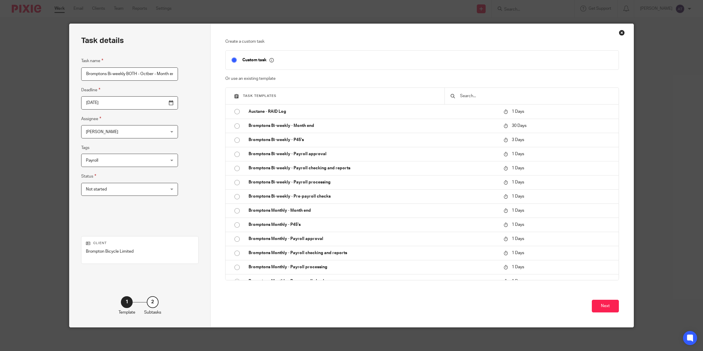
drag, startPoint x: 151, startPoint y: 74, endPoint x: 138, endPoint y: 73, distance: 12.4
click at [138, 73] on input "Bromptons Bi-weekly BOTH - Octber - Month end" at bounding box center [129, 73] width 97 height 13
type input "Bromptons Bi-weekly BOTH - OCT - Month end"
click at [179, 35] on div "Task details Task name Bromptons Bi-weekly BOTH - OCT - Month end Deadline 2025…" at bounding box center [139, 175] width 141 height 303
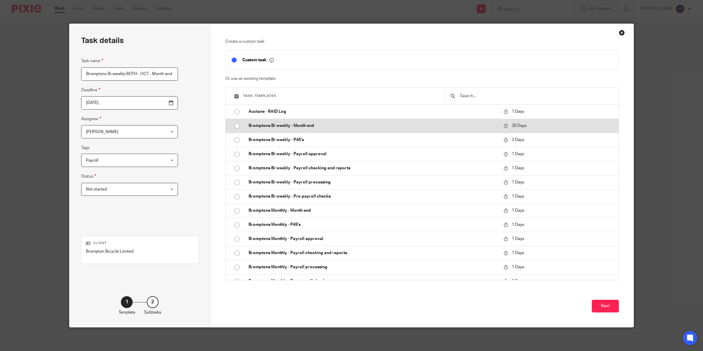
click at [288, 124] on p "Bromptons Bi-weekly - Month end" at bounding box center [373, 126] width 249 height 6
checkbox input "false"
radio input "true"
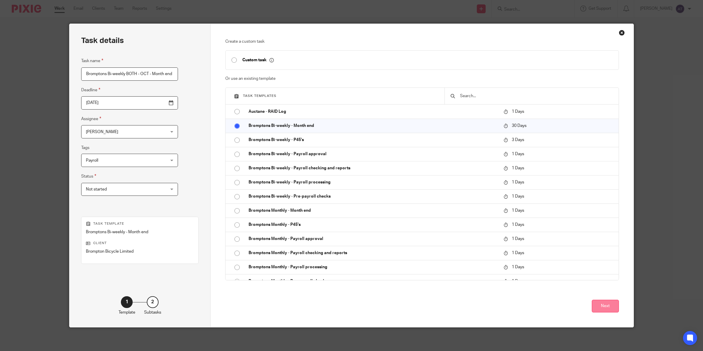
click at [602, 308] on button "Next" at bounding box center [605, 305] width 27 height 13
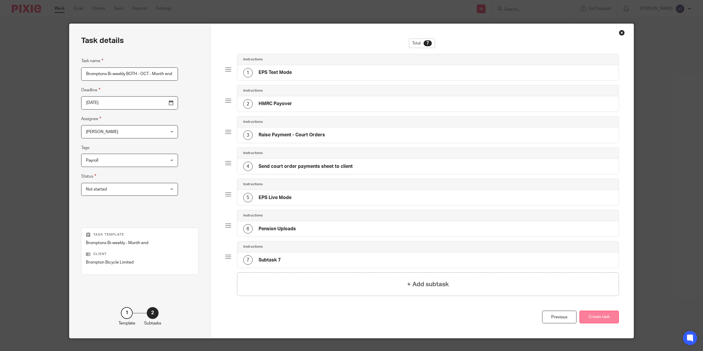
click at [593, 321] on button "Create task" at bounding box center [598, 316] width 39 height 13
